Goal: Check status: Check status

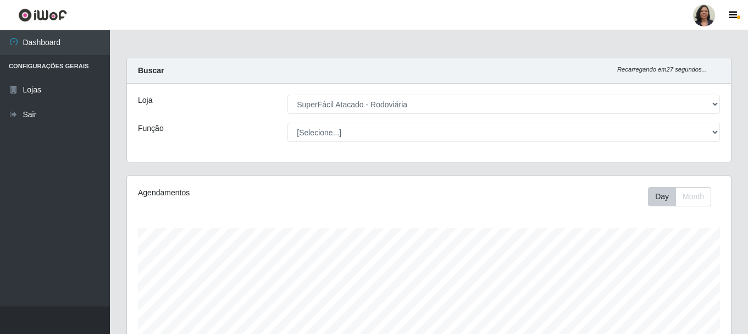
select select "400"
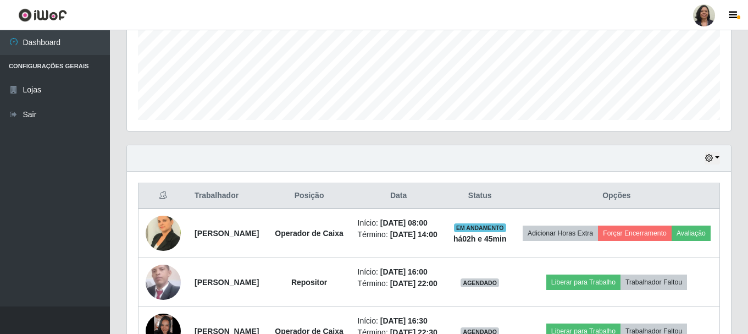
scroll to position [275, 0]
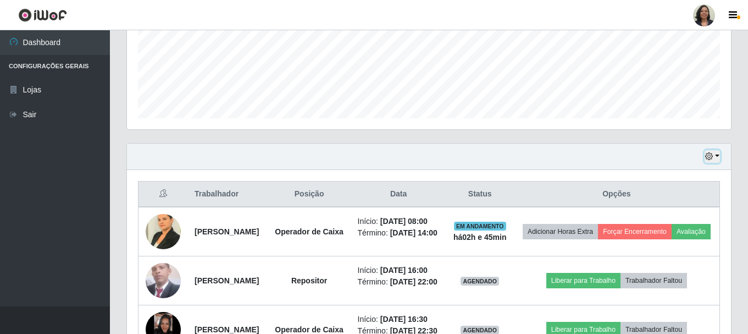
click at [711, 155] on icon "button" at bounding box center [709, 156] width 8 height 8
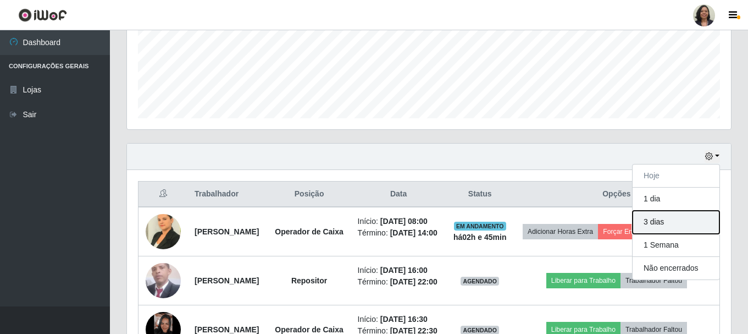
click at [645, 220] on button "3 dias" at bounding box center [676, 222] width 87 height 23
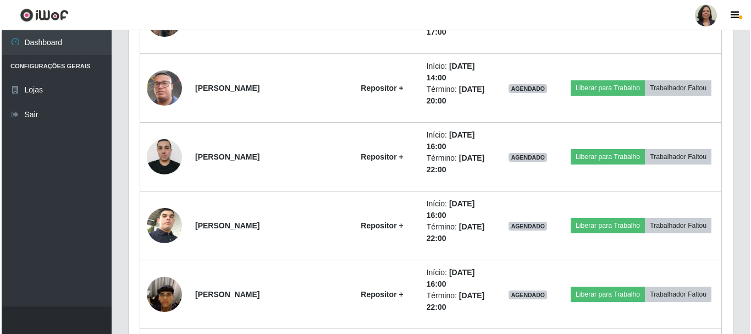
scroll to position [2089, 0]
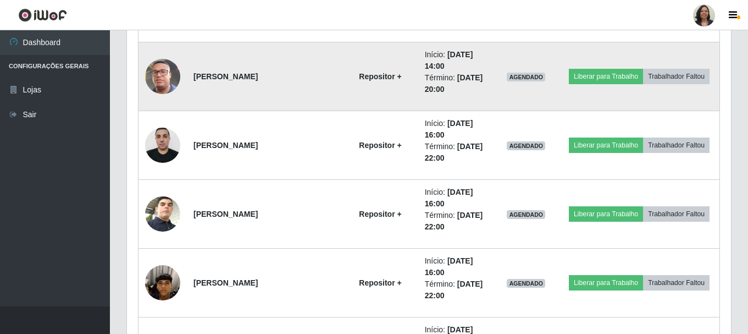
click at [173, 79] on img at bounding box center [162, 76] width 35 height 63
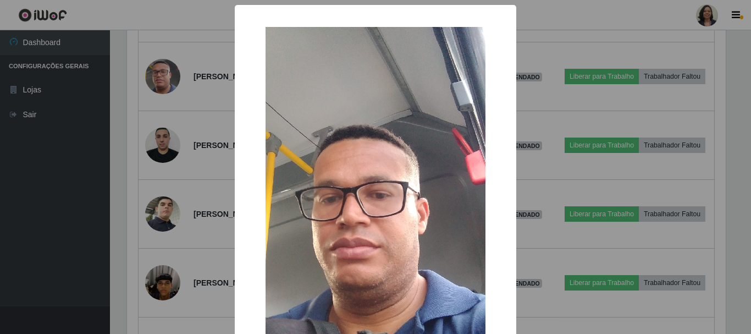
click at [38, 187] on div "× OK Cancel" at bounding box center [375, 167] width 751 height 334
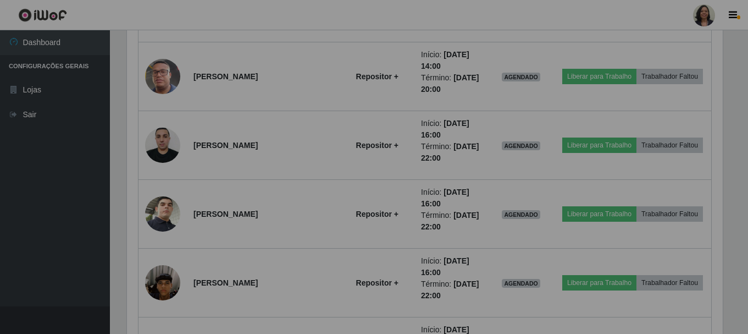
scroll to position [228, 604]
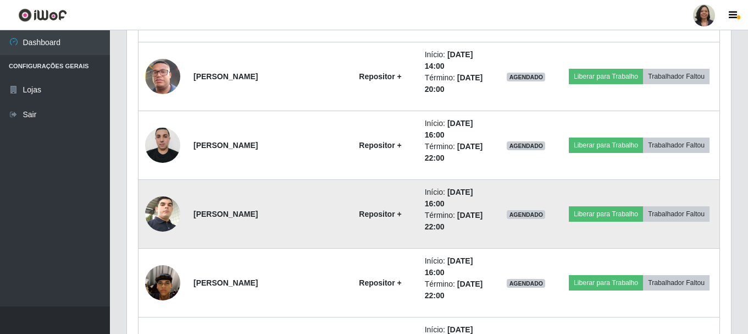
click at [157, 210] on img at bounding box center [162, 213] width 35 height 63
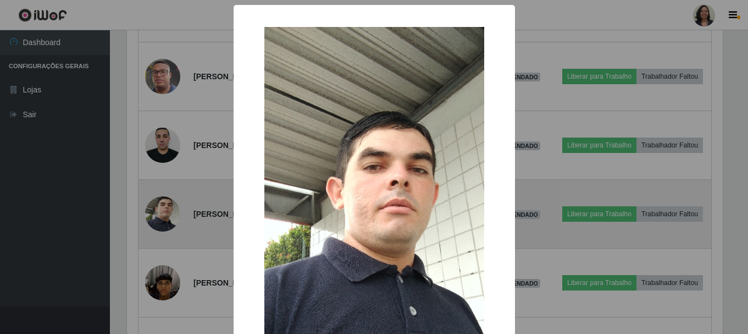
scroll to position [228, 599]
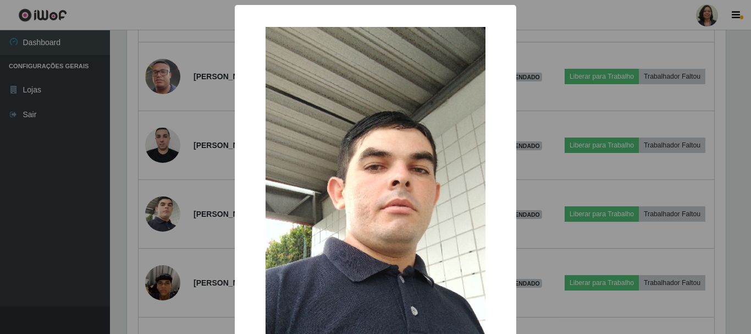
click at [46, 233] on div "× OK Cancel" at bounding box center [375, 167] width 751 height 334
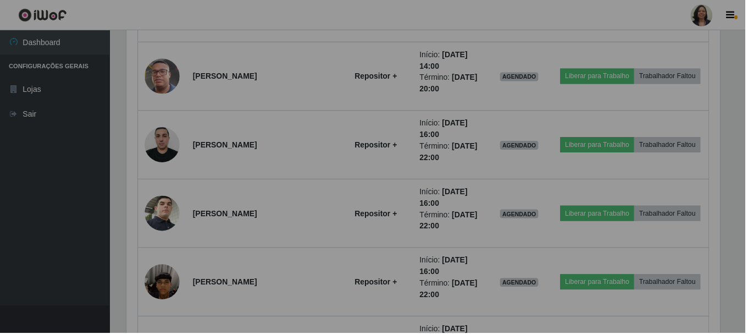
scroll to position [228, 604]
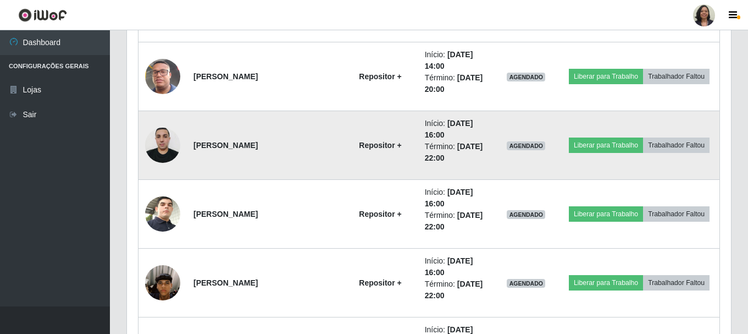
click at [165, 146] on img at bounding box center [162, 144] width 35 height 47
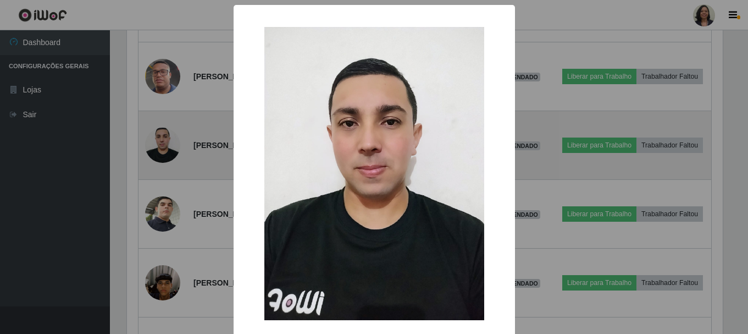
scroll to position [228, 599]
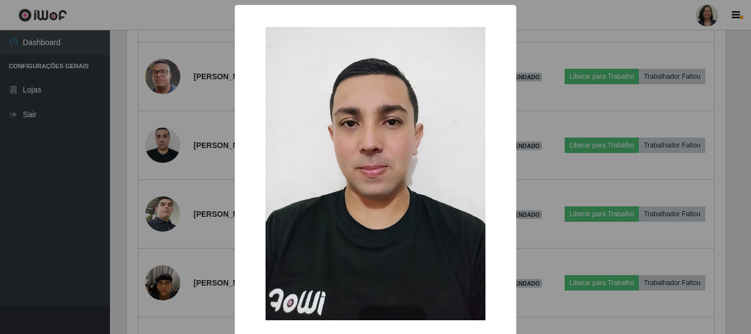
click at [74, 173] on div "× OK Cancel" at bounding box center [375, 167] width 751 height 334
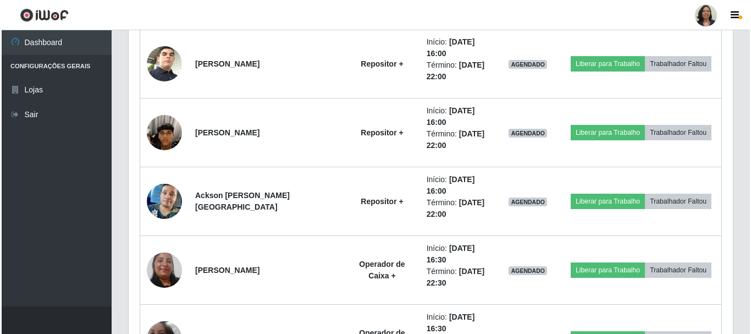
scroll to position [2254, 0]
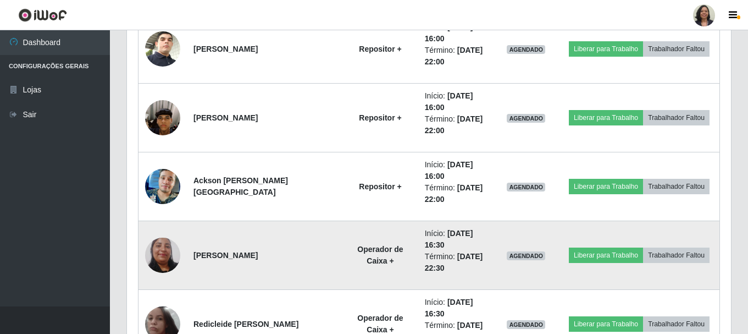
click at [162, 255] on img at bounding box center [162, 255] width 35 height 74
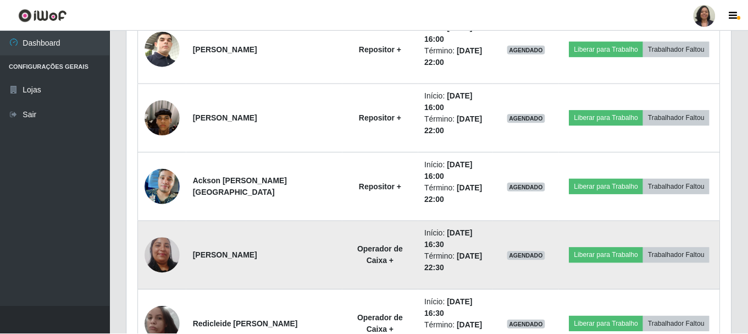
scroll to position [228, 599]
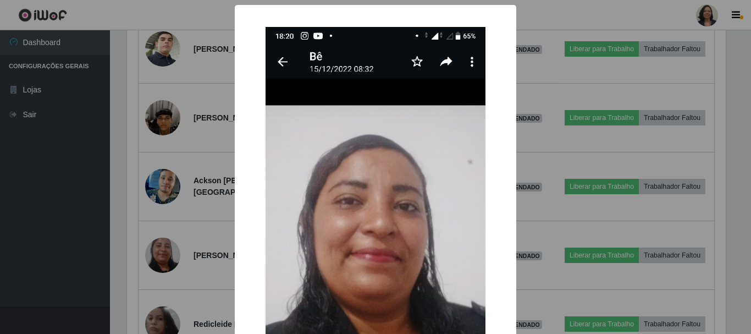
click at [48, 234] on div "× OK Cancel" at bounding box center [375, 167] width 751 height 334
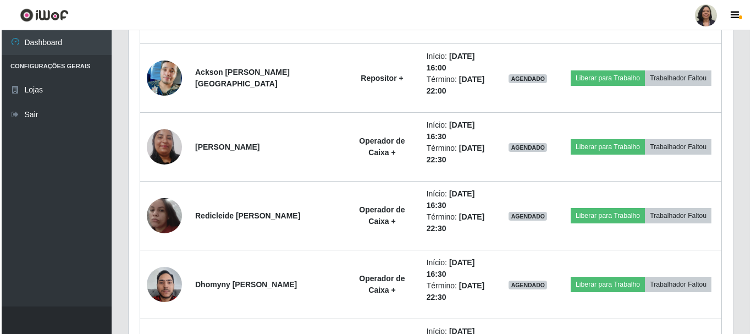
scroll to position [2363, 0]
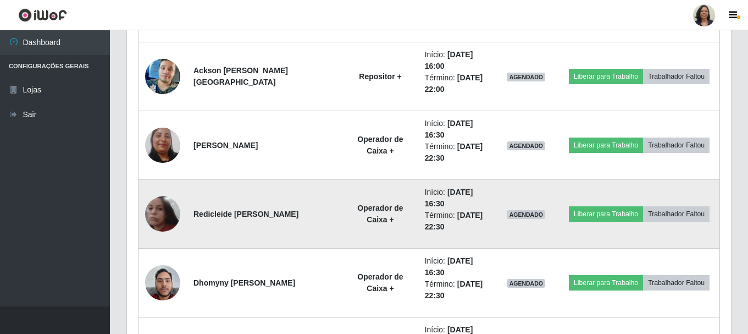
click at [157, 213] on img at bounding box center [162, 213] width 35 height 35
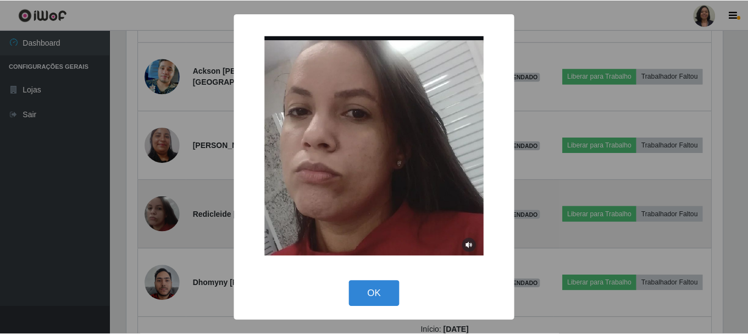
scroll to position [228, 599]
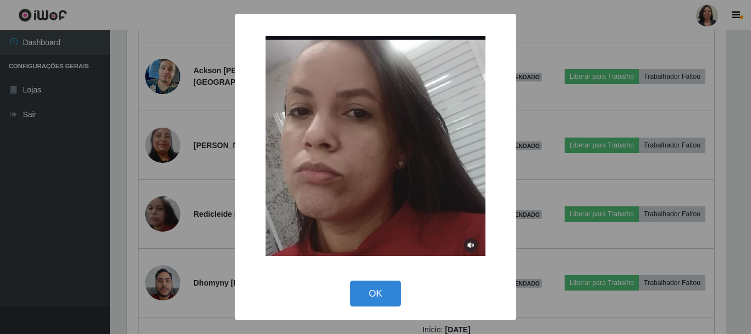
click at [59, 224] on div "× OK Cancel" at bounding box center [375, 167] width 751 height 334
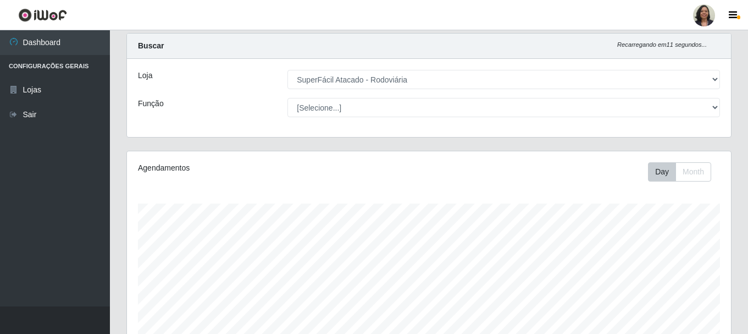
scroll to position [0, 0]
